Goal: Use online tool/utility: Utilize a website feature to perform a specific function

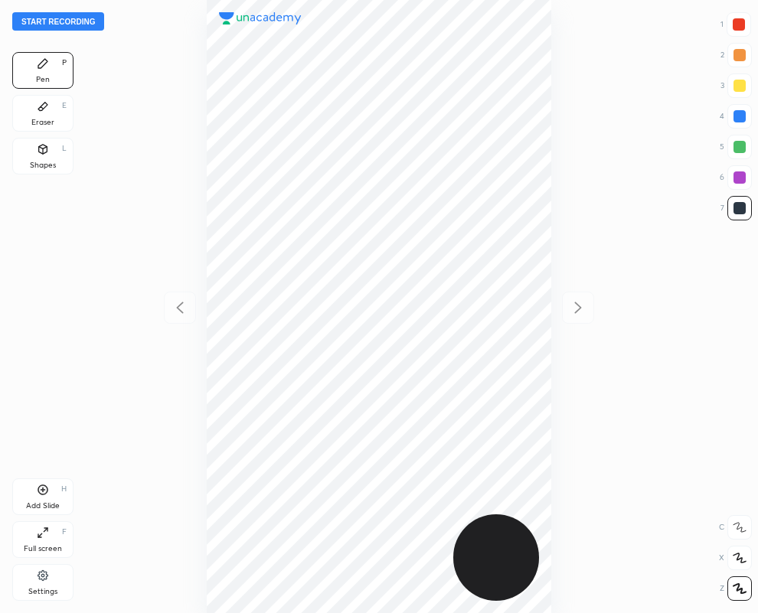
scroll to position [613, 513]
drag, startPoint x: 736, startPoint y: 175, endPoint x: 728, endPoint y: 178, distance: 8.2
click at [738, 175] on div at bounding box center [740, 178] width 12 height 12
drag, startPoint x: 37, startPoint y: 153, endPoint x: 156, endPoint y: 429, distance: 300.5
click at [37, 152] on icon at bounding box center [43, 149] width 12 height 12
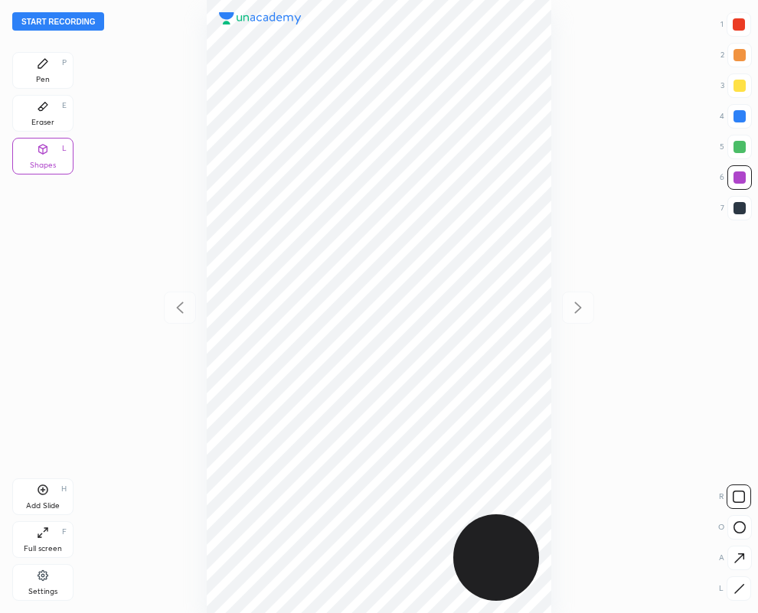
click at [743, 588] on icon at bounding box center [739, 589] width 11 height 11
drag, startPoint x: 740, startPoint y: 113, endPoint x: 725, endPoint y: 120, distance: 16.8
click at [739, 113] on div at bounding box center [740, 116] width 12 height 12
drag, startPoint x: 42, startPoint y: 70, endPoint x: 30, endPoint y: 78, distance: 14.9
click at [41, 69] on icon at bounding box center [43, 63] width 12 height 12
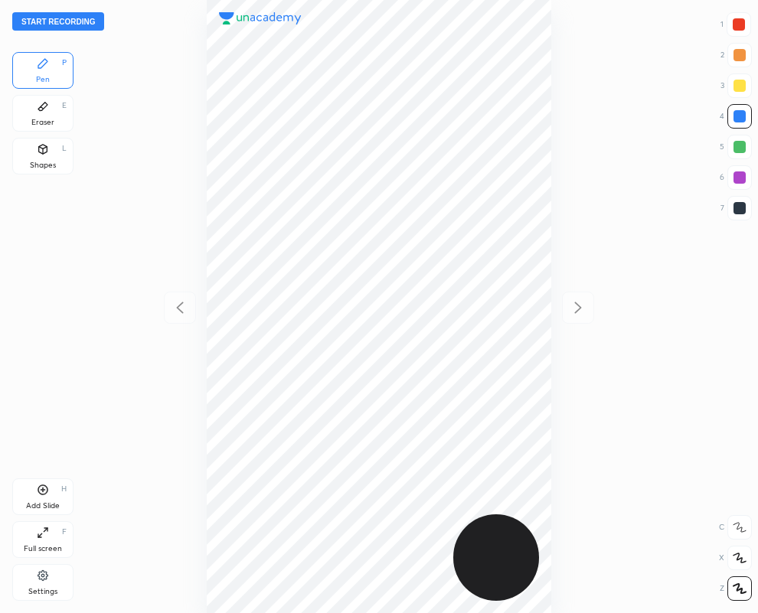
click at [733, 25] on div at bounding box center [739, 24] width 12 height 12
drag, startPoint x: 45, startPoint y: 158, endPoint x: 72, endPoint y: 237, distance: 84.0
click at [43, 157] on div "Shapes L" at bounding box center [42, 156] width 61 height 37
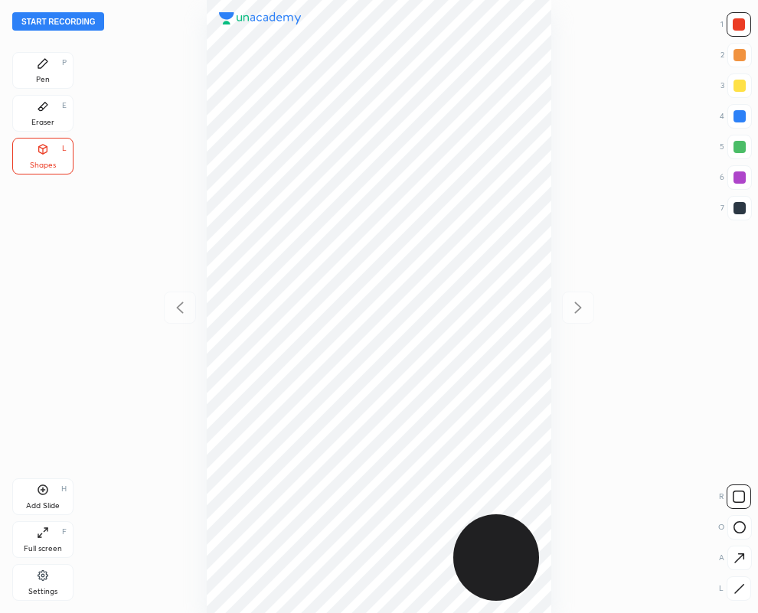
click at [735, 592] on icon at bounding box center [739, 589] width 11 height 11
drag, startPoint x: 46, startPoint y: 70, endPoint x: 33, endPoint y: 70, distance: 13.0
click at [47, 69] on div "Pen P" at bounding box center [42, 70] width 61 height 37
drag, startPoint x: 738, startPoint y: 207, endPoint x: 590, endPoint y: 257, distance: 156.0
click at [734, 208] on div at bounding box center [740, 208] width 12 height 12
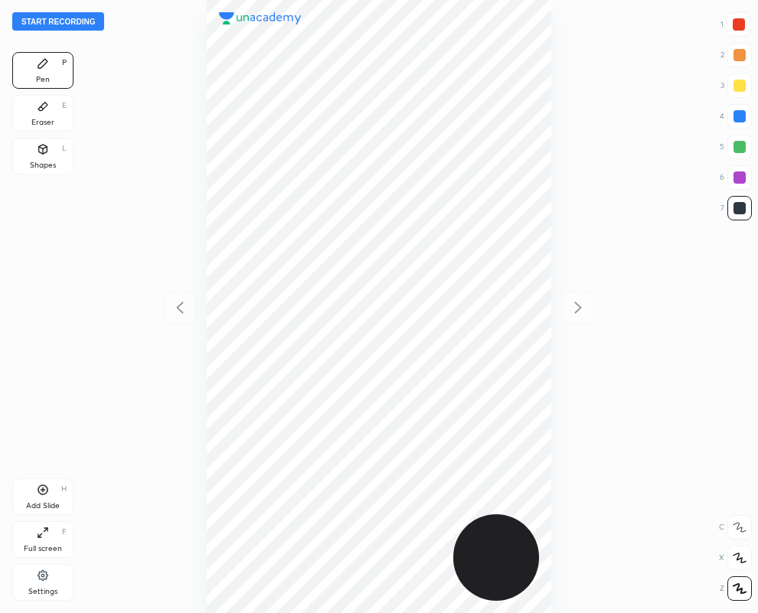
click at [35, 115] on div "Eraser E" at bounding box center [42, 113] width 61 height 37
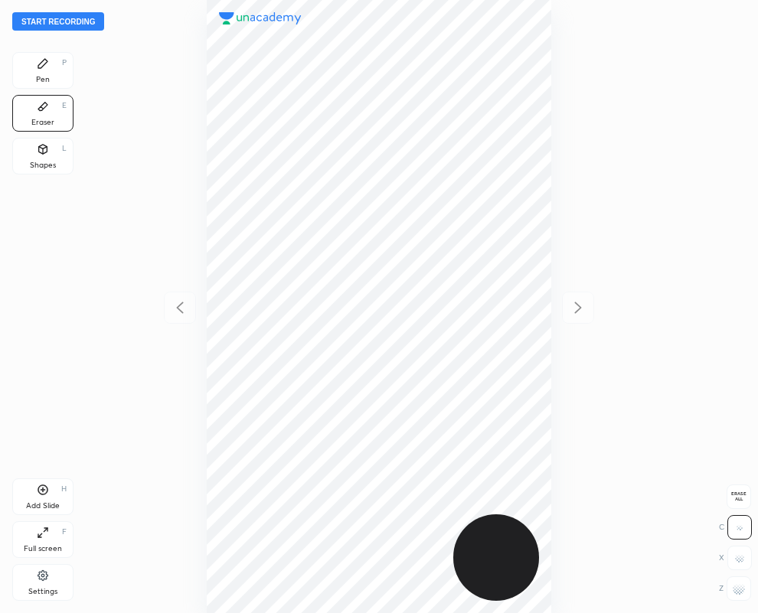
drag, startPoint x: 739, startPoint y: 587, endPoint x: 566, endPoint y: 503, distance: 192.5
click at [734, 583] on g at bounding box center [739, 589] width 12 height 12
click at [37, 61] on icon at bounding box center [43, 63] width 12 height 12
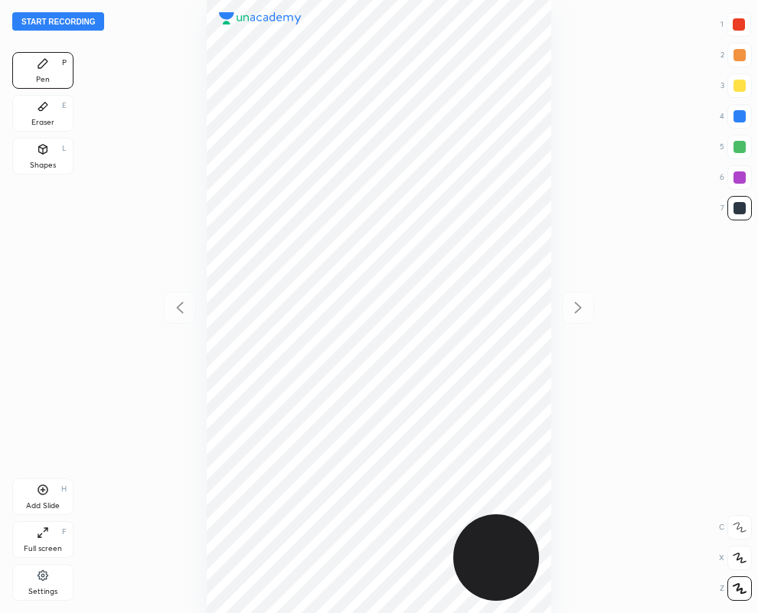
drag, startPoint x: 39, startPoint y: 105, endPoint x: 175, endPoint y: 240, distance: 191.2
click at [38, 111] on icon at bounding box center [43, 106] width 12 height 12
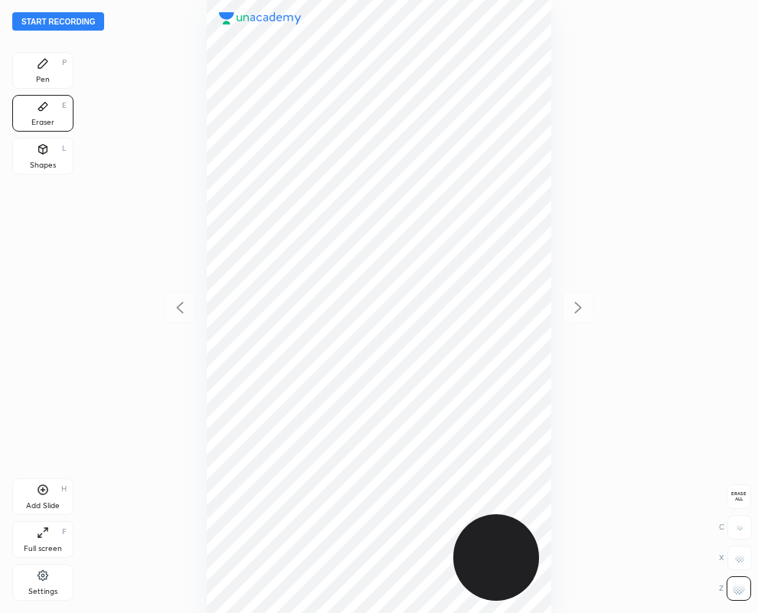
click at [53, 69] on div "Pen P" at bounding box center [42, 70] width 61 height 37
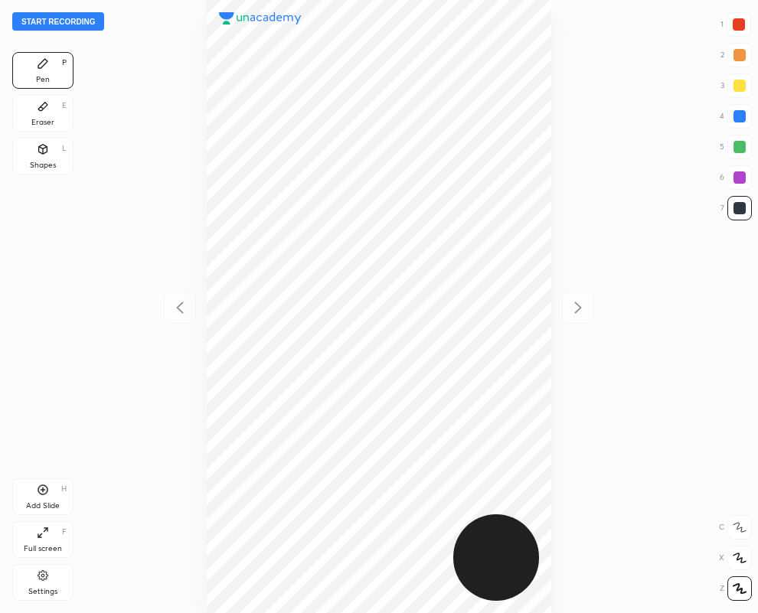
click at [49, 116] on div "Eraser E" at bounding box center [42, 113] width 61 height 37
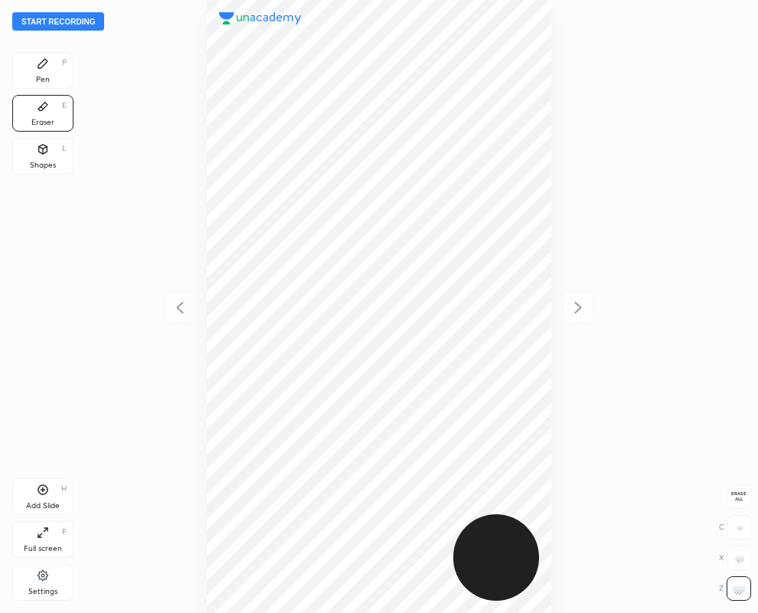
click at [47, 74] on div "Pen P" at bounding box center [42, 70] width 61 height 37
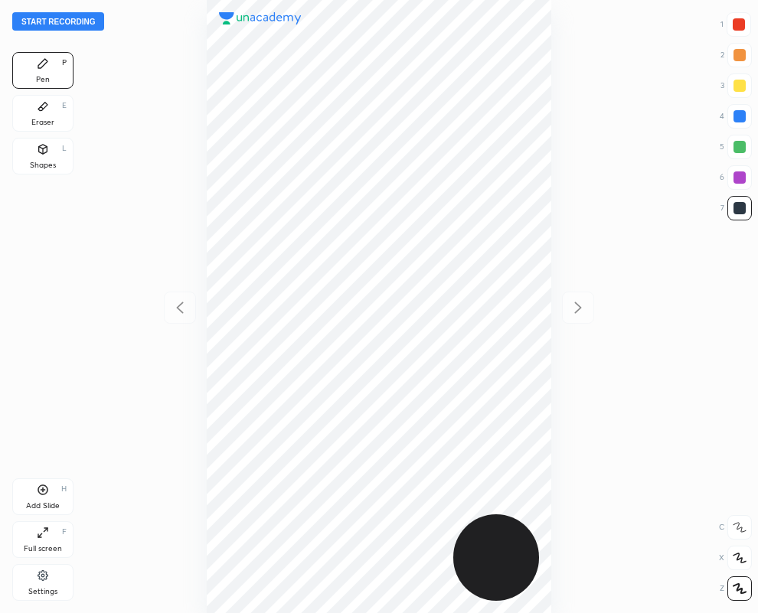
drag, startPoint x: 741, startPoint y: 23, endPoint x: 652, endPoint y: 110, distance: 124.6
click at [741, 24] on div at bounding box center [739, 24] width 12 height 12
click at [736, 209] on div at bounding box center [740, 208] width 12 height 12
click at [734, 28] on div at bounding box center [739, 24] width 12 height 12
click at [42, 110] on icon at bounding box center [42, 107] width 9 height 8
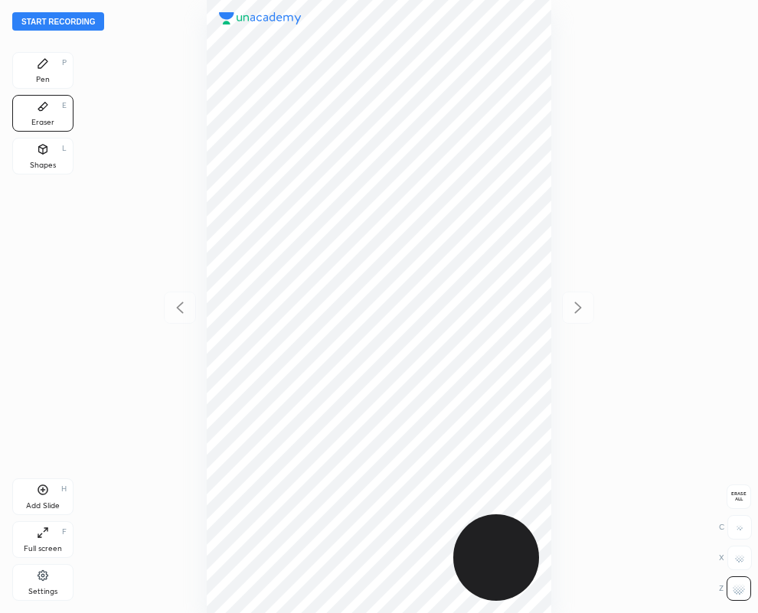
click at [50, 71] on div "Pen P" at bounding box center [42, 70] width 61 height 37
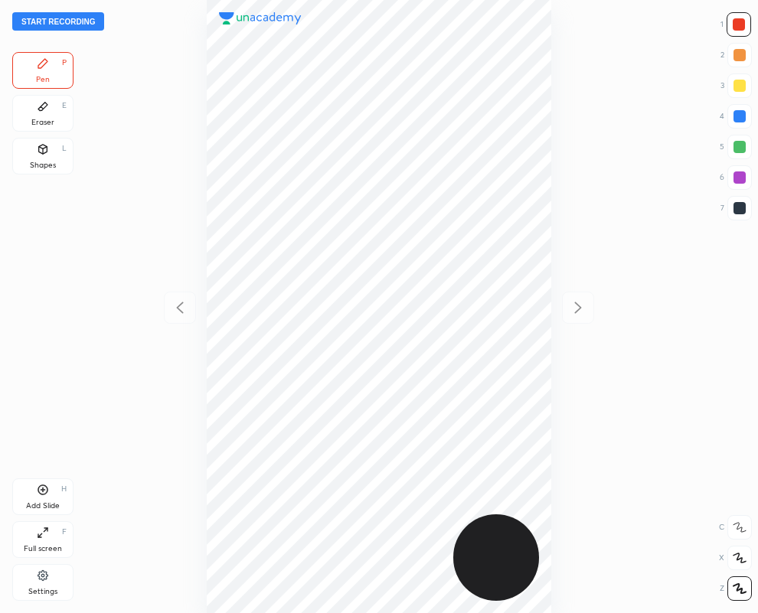
drag, startPoint x: 743, startPoint y: 204, endPoint x: 657, endPoint y: 241, distance: 93.6
click at [741, 204] on div at bounding box center [740, 208] width 12 height 12
drag, startPoint x: 736, startPoint y: 27, endPoint x: 644, endPoint y: 81, distance: 106.8
click at [731, 29] on div at bounding box center [739, 24] width 25 height 25
click at [37, 488] on icon at bounding box center [43, 490] width 12 height 12
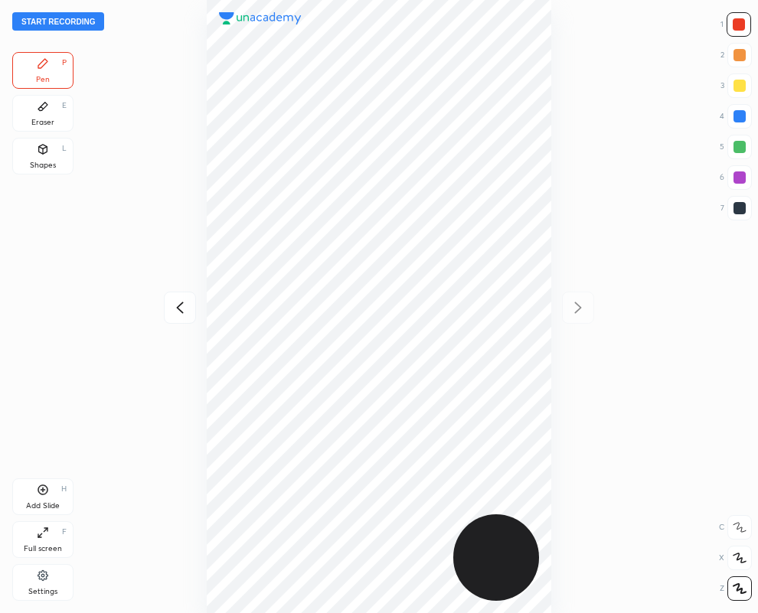
click at [178, 307] on icon at bounding box center [180, 308] width 18 height 18
drag, startPoint x: 739, startPoint y: 113, endPoint x: 568, endPoint y: 194, distance: 189.8
click at [737, 115] on div at bounding box center [740, 116] width 12 height 12
click at [578, 304] on icon at bounding box center [578, 308] width 18 height 18
click at [737, 180] on div at bounding box center [740, 178] width 12 height 12
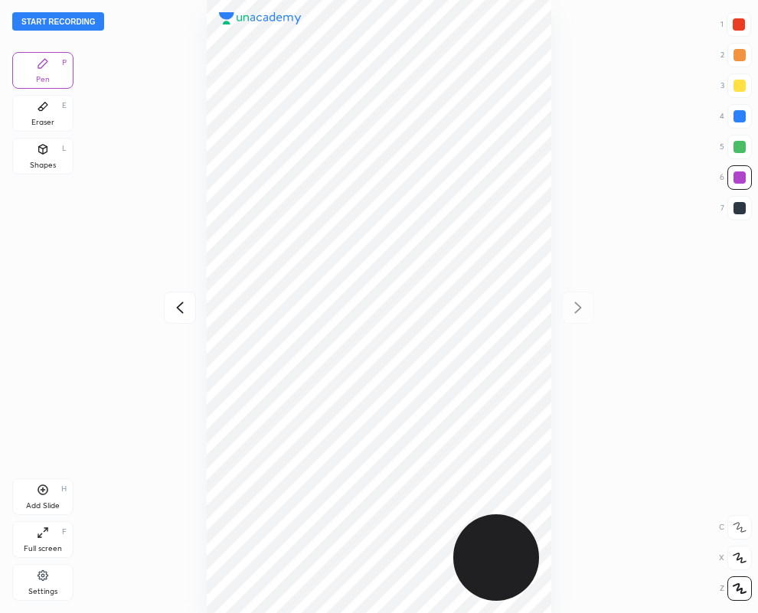
drag, startPoint x: 735, startPoint y: 211, endPoint x: 590, endPoint y: 224, distance: 146.2
click at [734, 209] on div at bounding box center [740, 208] width 12 height 12
drag, startPoint x: 741, startPoint y: 113, endPoint x: 600, endPoint y: 151, distance: 146.8
click at [741, 115] on div at bounding box center [740, 116] width 12 height 12
drag, startPoint x: 739, startPoint y: 25, endPoint x: 635, endPoint y: 71, distance: 113.8
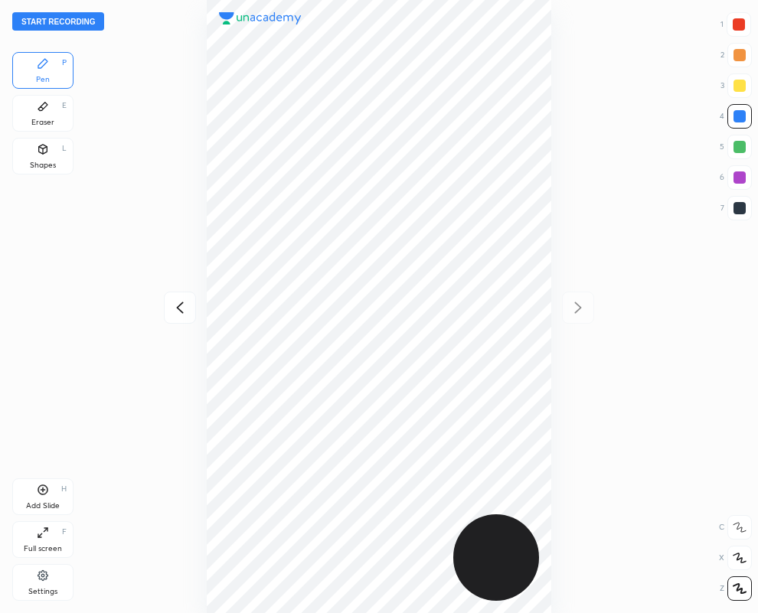
click at [738, 28] on div at bounding box center [739, 24] width 12 height 12
click at [736, 207] on div at bounding box center [740, 208] width 12 height 12
click at [173, 307] on icon at bounding box center [180, 308] width 18 height 18
click at [572, 307] on icon at bounding box center [578, 308] width 18 height 18
drag, startPoint x: 740, startPoint y: 115, endPoint x: 581, endPoint y: 213, distance: 187.0
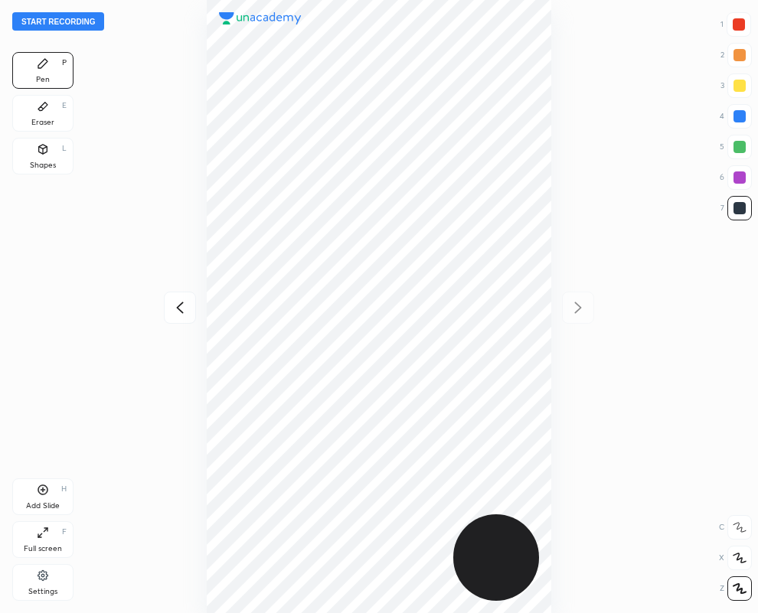
click at [739, 115] on div at bounding box center [740, 116] width 12 height 12
click at [180, 310] on icon at bounding box center [179, 307] width 7 height 11
click at [738, 175] on div at bounding box center [740, 178] width 12 height 12
click at [48, 19] on button "Start recording" at bounding box center [58, 21] width 92 height 18
click at [574, 307] on icon at bounding box center [578, 308] width 18 height 18
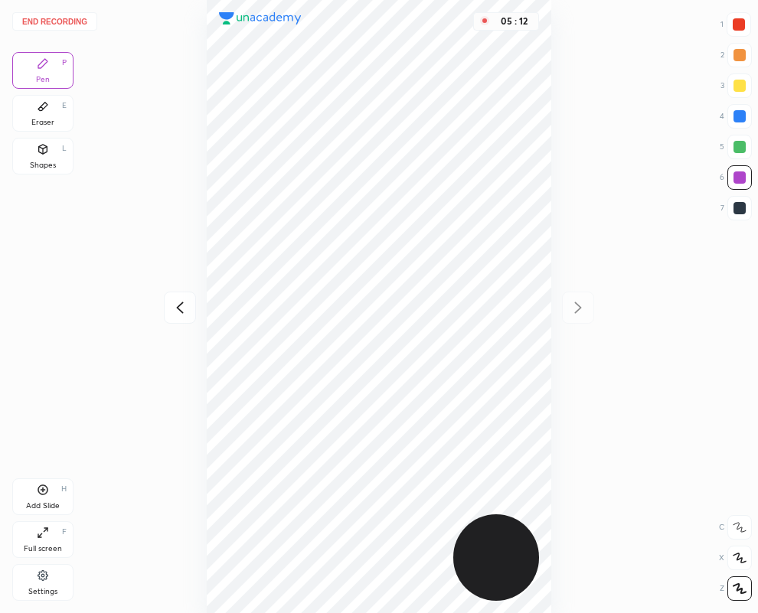
click at [177, 303] on icon at bounding box center [180, 308] width 18 height 18
click at [577, 309] on icon at bounding box center [578, 308] width 18 height 18
click at [61, 21] on button "End recording" at bounding box center [54, 21] width 85 height 18
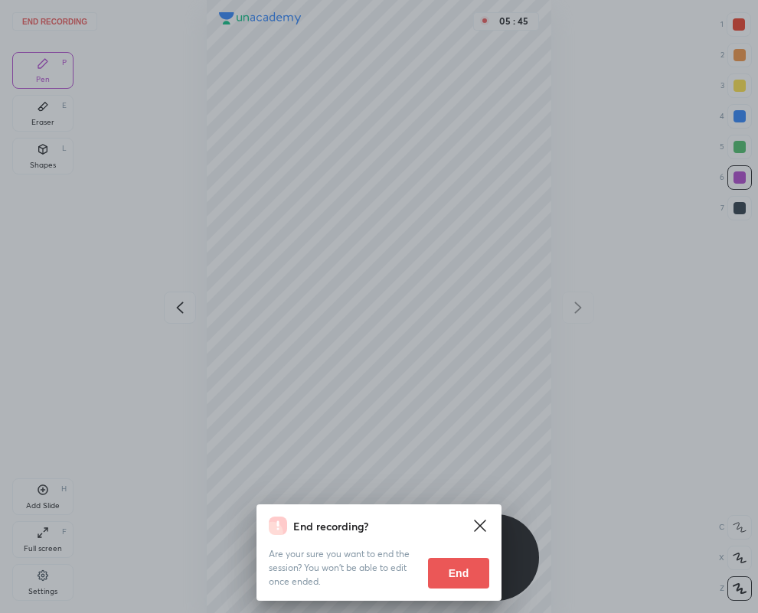
click at [462, 572] on button "End" at bounding box center [458, 573] width 61 height 31
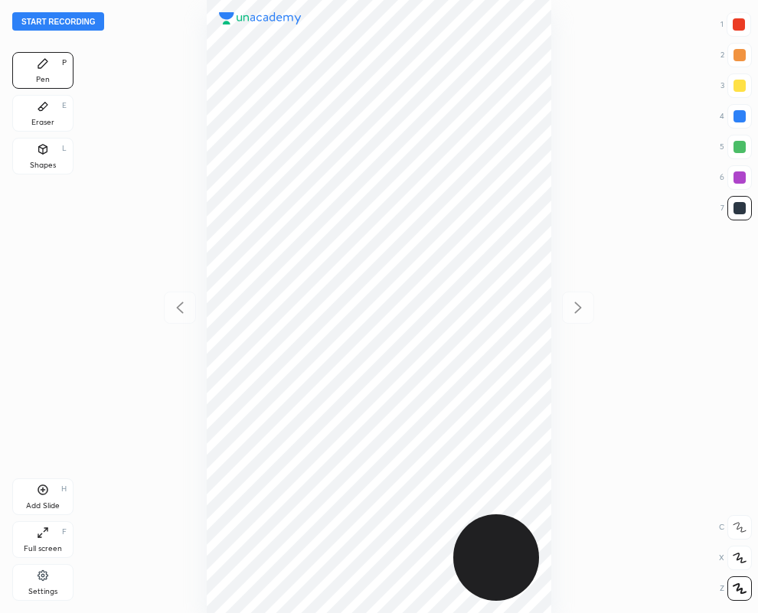
scroll to position [613, 513]
